Goal: Information Seeking & Learning: Learn about a topic

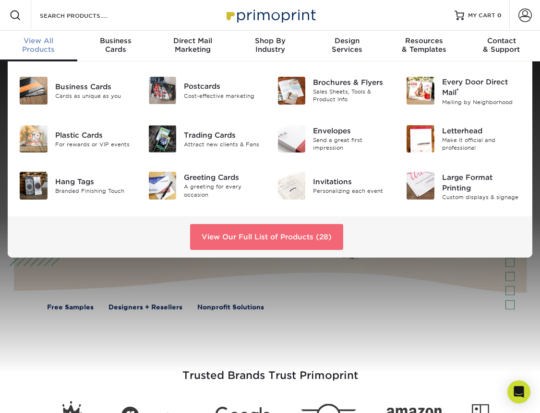
click at [225, 238] on link "View Our Full List of Products (28)" at bounding box center [266, 237] width 153 height 26
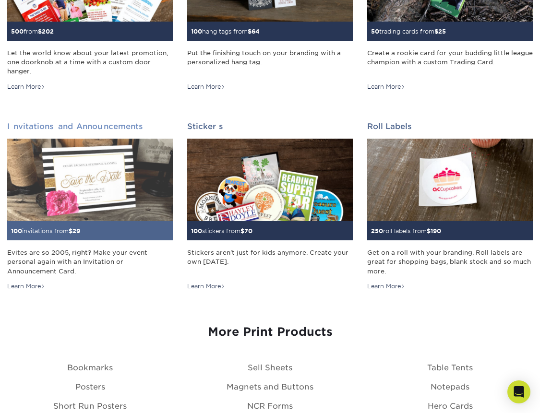
scroll to position [1038, 0]
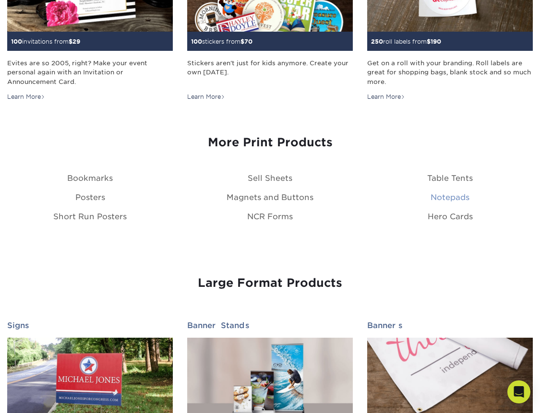
click at [449, 197] on link "Notepads" at bounding box center [449, 197] width 39 height 9
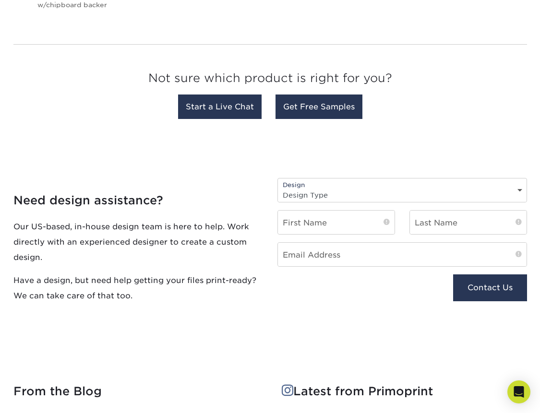
scroll to position [532, 0]
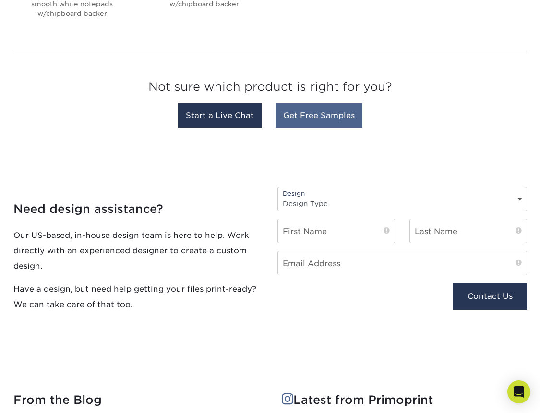
click at [336, 124] on link "Get Free Samples" at bounding box center [318, 115] width 87 height 24
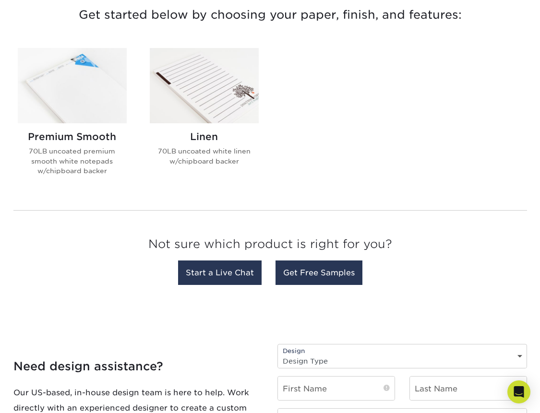
scroll to position [232, 0]
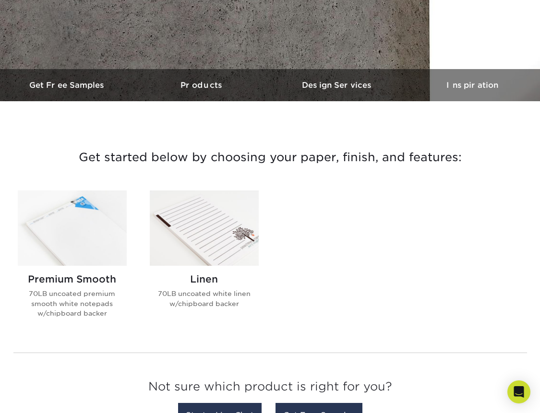
click at [73, 241] on img at bounding box center [72, 227] width 109 height 75
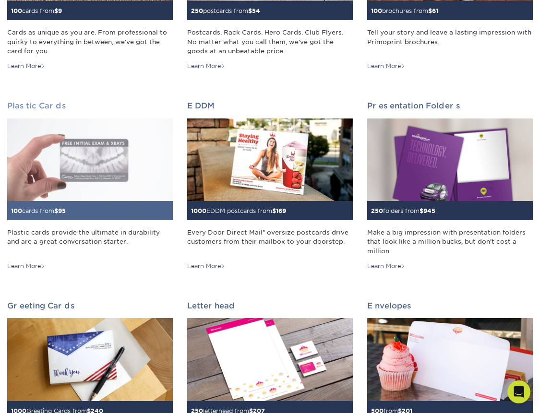
scroll to position [353, 0]
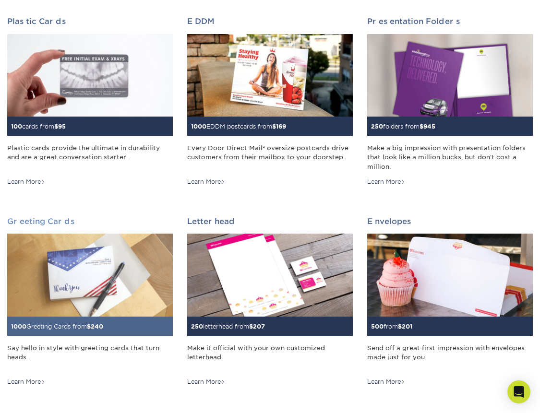
click at [98, 290] on img at bounding box center [90, 275] width 166 height 83
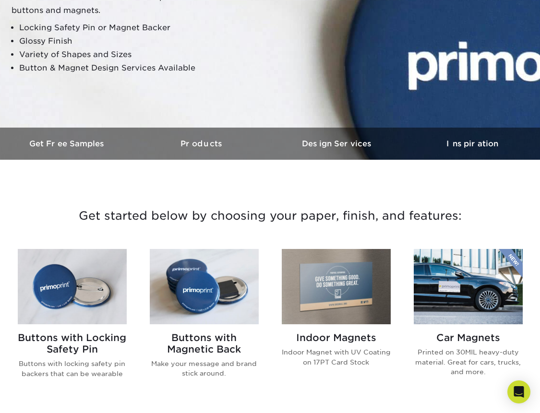
scroll to position [254, 0]
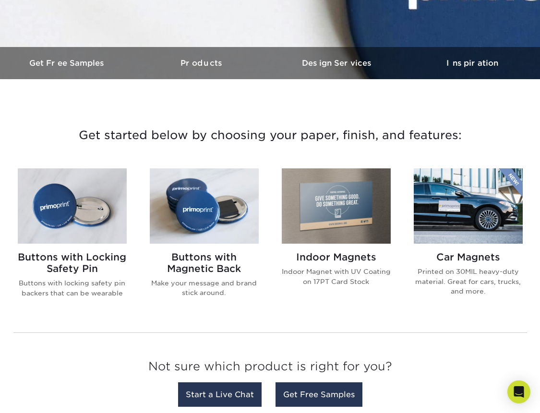
click at [172, 166] on div "Buttons with Locking Safety Pin Buttons with locking safety pin backers that ca…" at bounding box center [270, 241] width 528 height 168
click at [193, 205] on img at bounding box center [204, 205] width 109 height 75
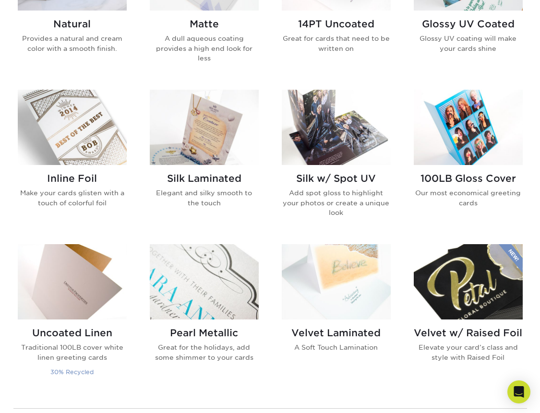
scroll to position [82, 0]
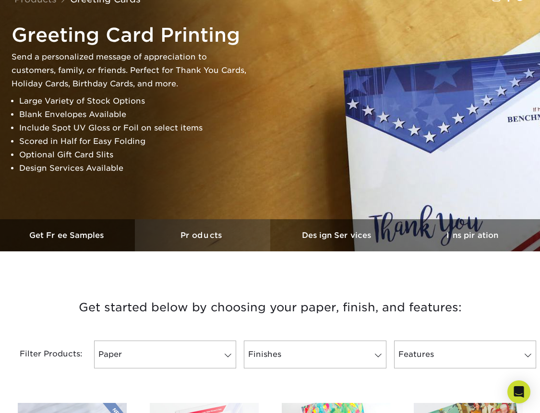
click at [214, 241] on link "Products" at bounding box center [202, 235] width 135 height 32
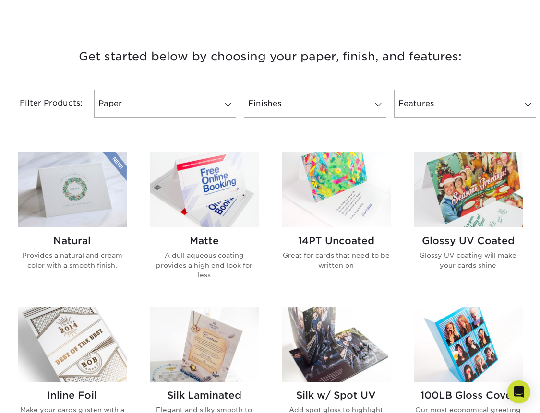
scroll to position [333, 0]
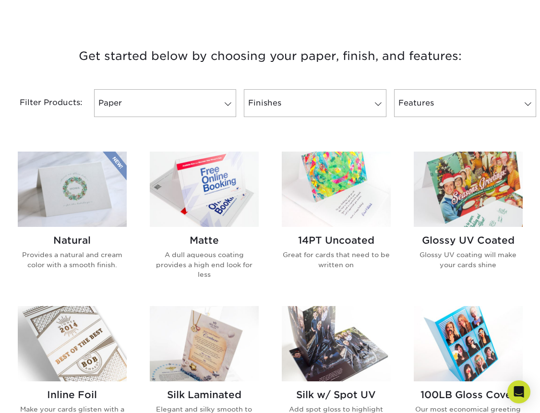
click at [87, 206] on img at bounding box center [72, 189] width 109 height 75
